Goal: Transaction & Acquisition: Purchase product/service

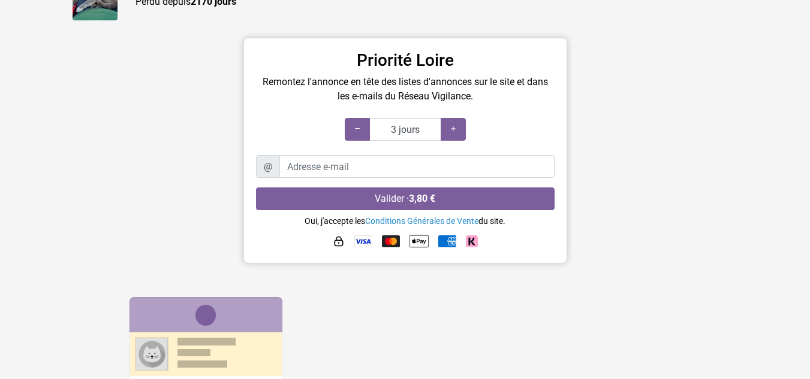
scroll to position [137, 0]
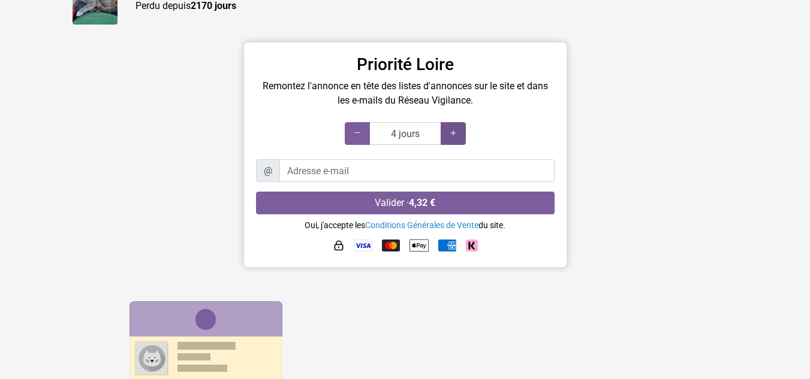
click at [455, 132] on icon at bounding box center [453, 133] width 10 height 11
click at [450, 129] on icon at bounding box center [453, 133] width 10 height 11
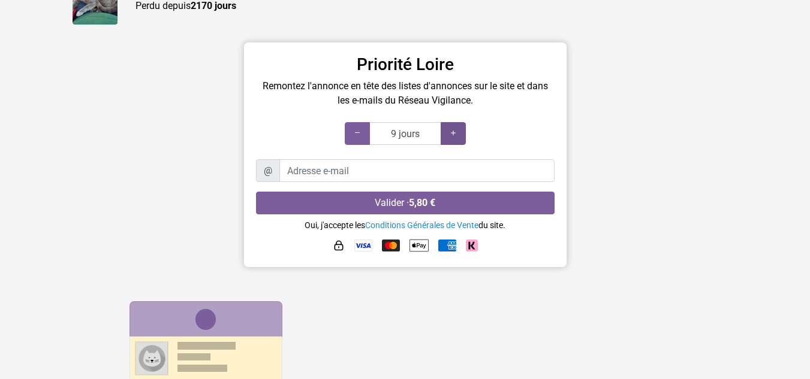
click at [450, 129] on icon at bounding box center [453, 133] width 10 height 11
type input "25 jours"
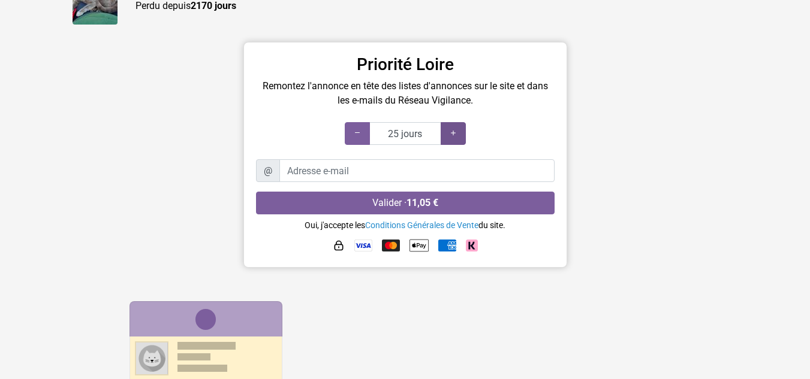
click at [450, 129] on icon at bounding box center [453, 133] width 10 height 11
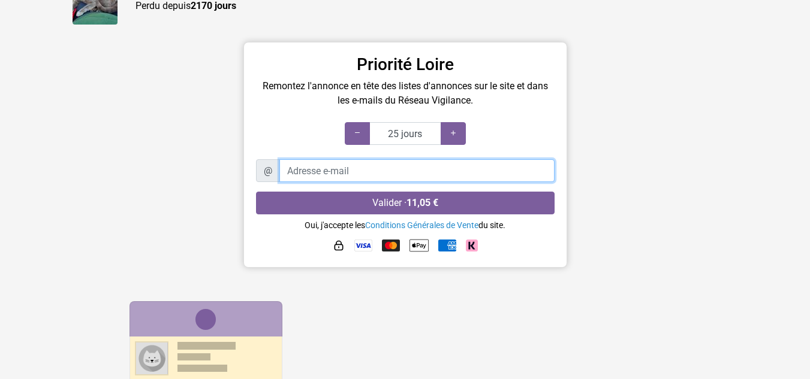
click at [300, 169] on input "Adresse e-mail" at bounding box center [416, 170] width 275 height 23
type input "fabbri.mach@yahoo.fr"
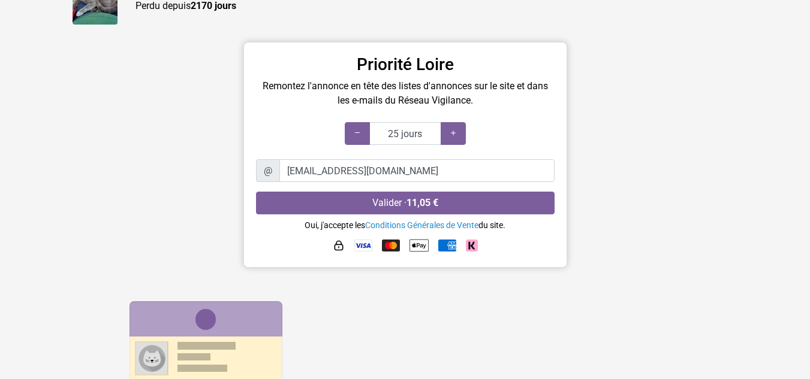
click at [361, 246] on img at bounding box center [363, 246] width 18 height 12
click at [361, 227] on small "Oui, j'accepte les Conditions Générales de Vente du site." at bounding box center [404, 226] width 201 height 10
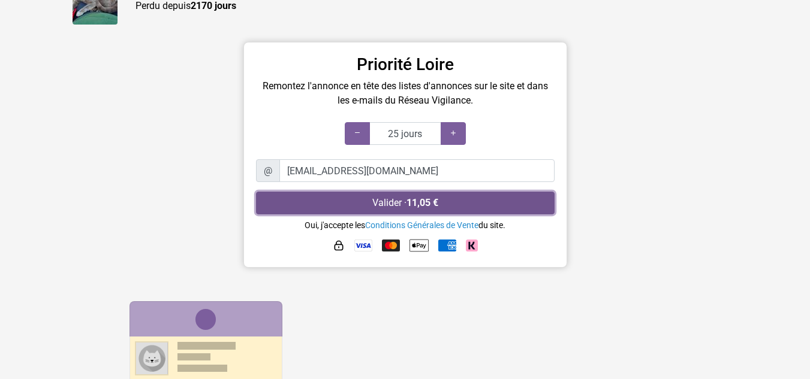
click at [454, 195] on button "Valider · 11,05 €" at bounding box center [405, 203] width 298 height 23
